Goal: Information Seeking & Learning: Learn about a topic

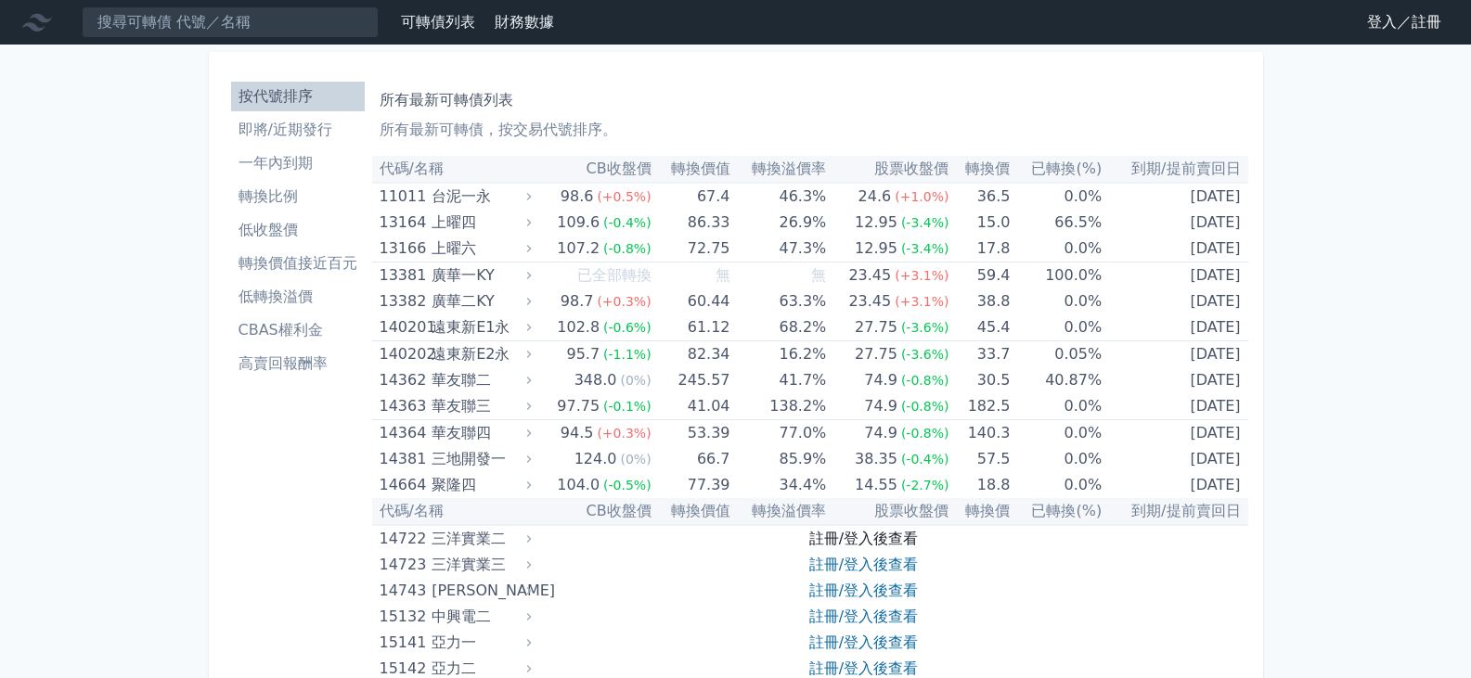
click at [854, 532] on link "註冊/登入後查看" at bounding box center [863, 539] width 109 height 18
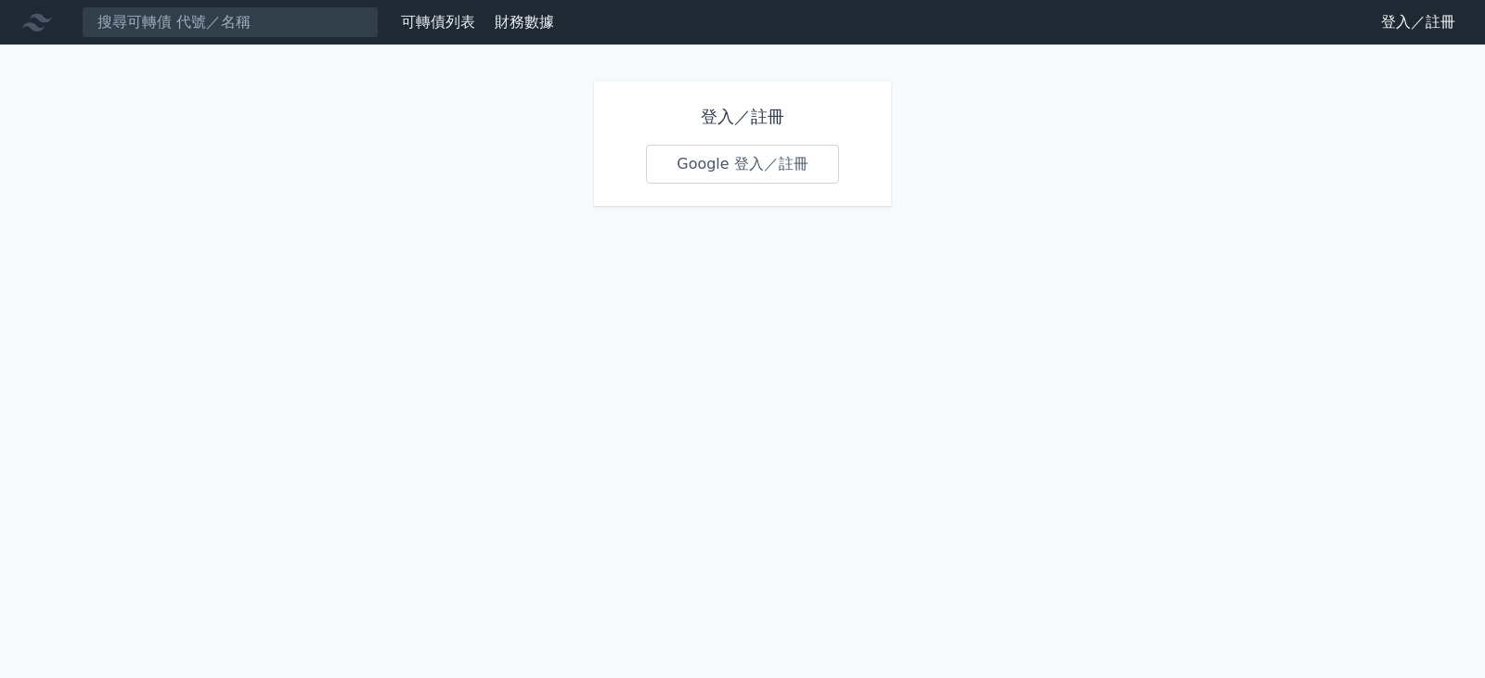
click at [718, 160] on link "Google 登入／註冊" at bounding box center [742, 164] width 193 height 39
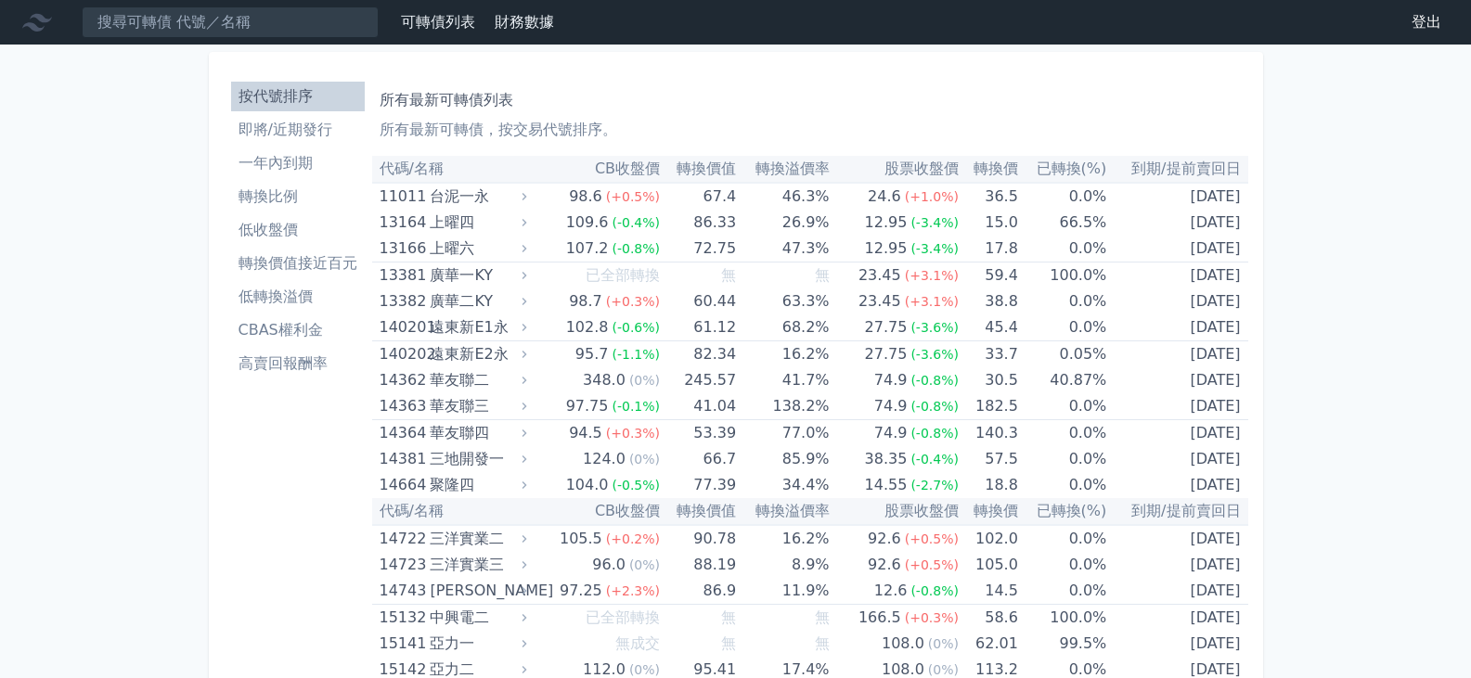
click at [296, 294] on li "低轉換溢價" at bounding box center [298, 297] width 134 height 22
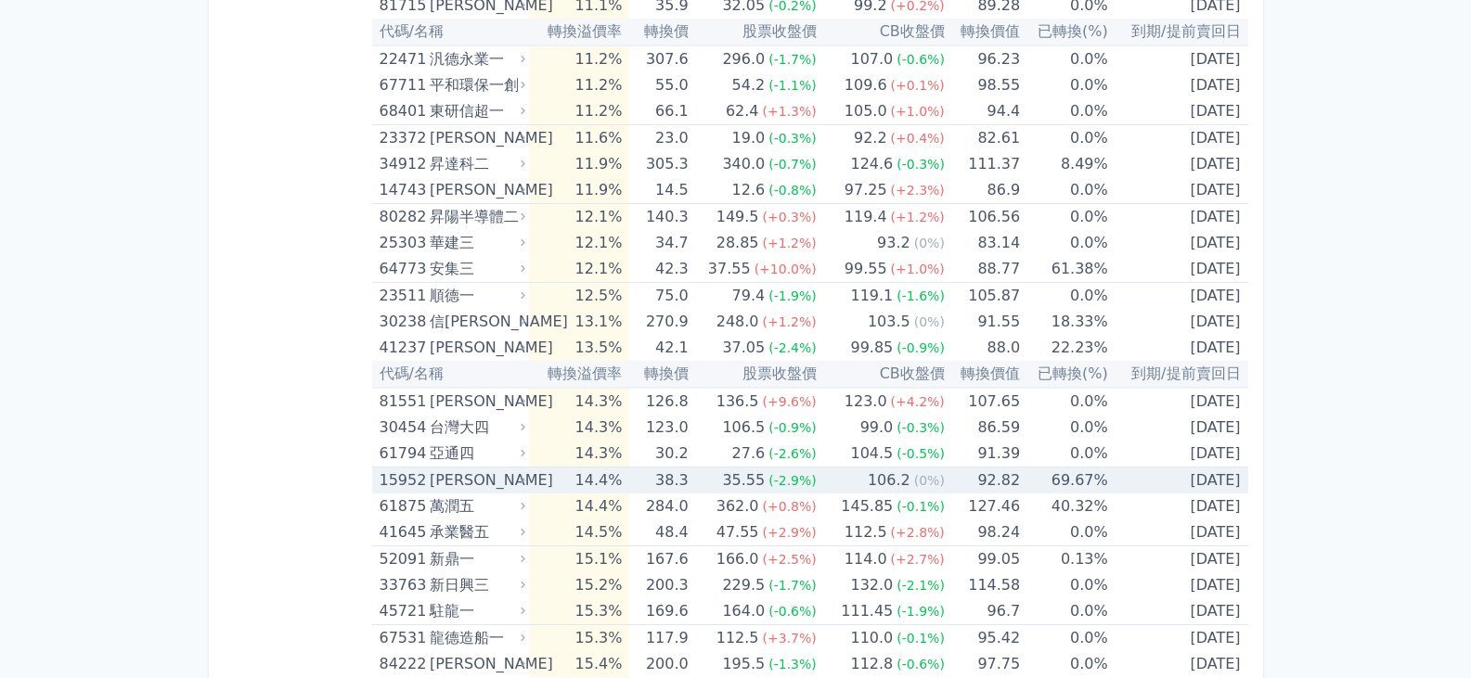
scroll to position [2969, 0]
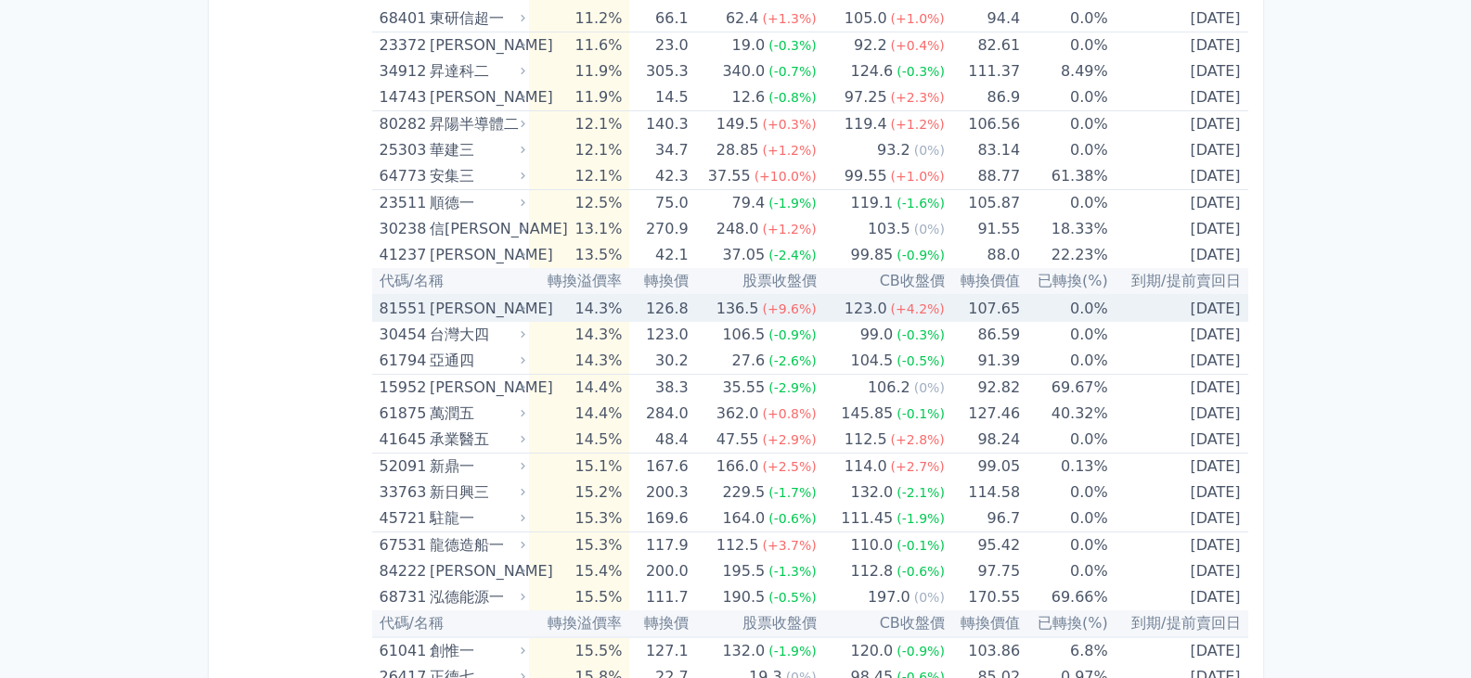
click at [453, 314] on div "[PERSON_NAME]" at bounding box center [476, 309] width 92 height 26
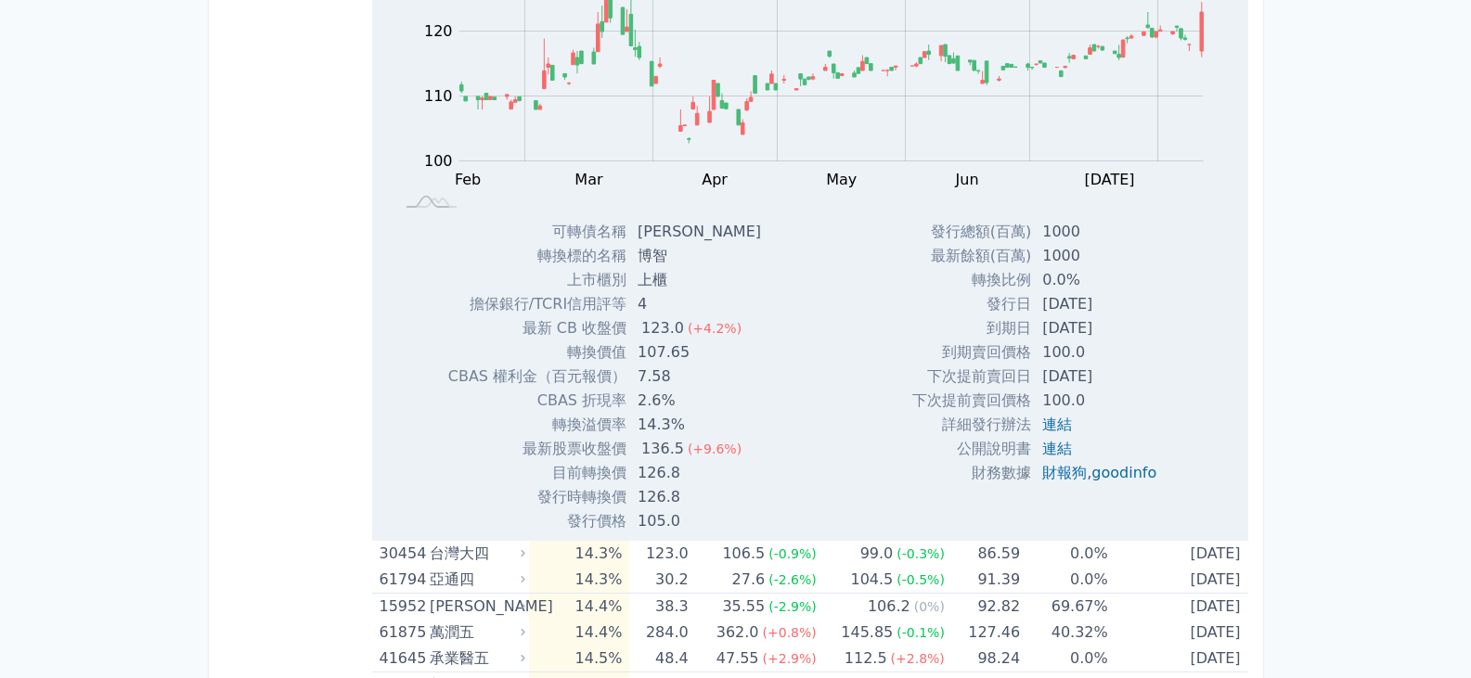
scroll to position [3340, 0]
